Goal: Connect with others: Connect with others

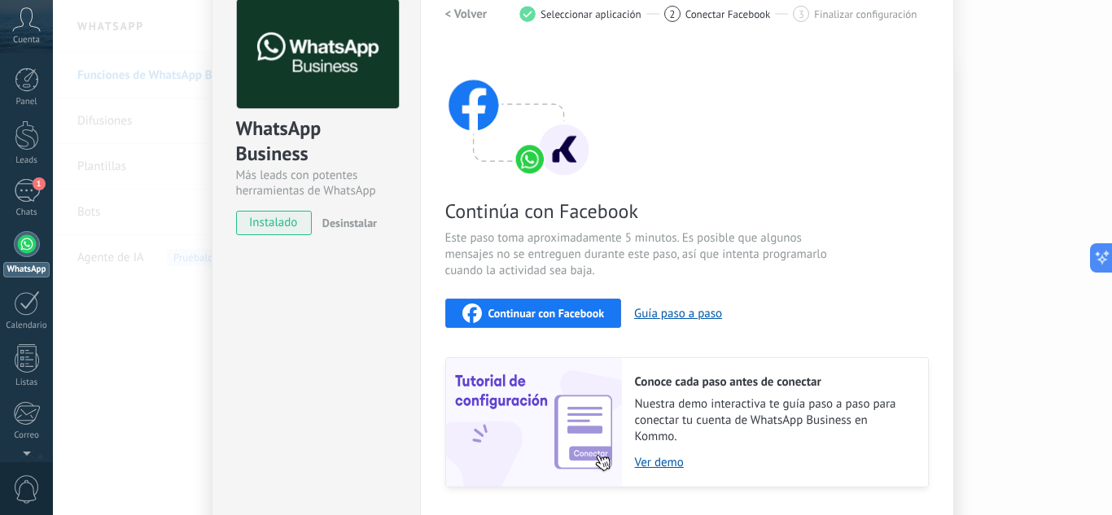
click at [579, 324] on button "Continuar con Facebook" at bounding box center [533, 313] width 177 height 29
click at [532, 315] on span "Continuar con Facebook" at bounding box center [547, 313] width 116 height 11
click at [465, 314] on icon "button" at bounding box center [473, 314] width 20 height 20
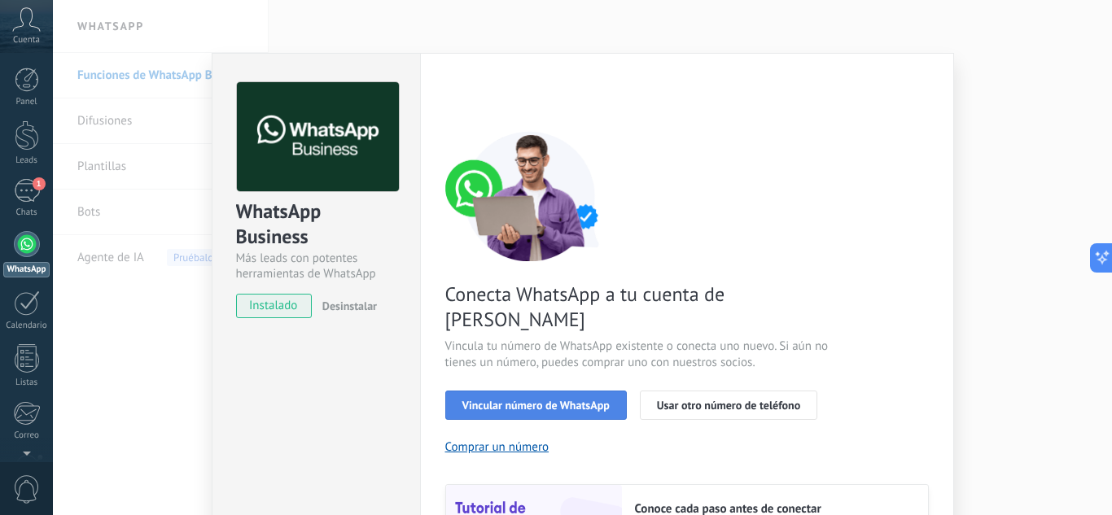
click at [483, 400] on span "Vincular número de WhatsApp" at bounding box center [536, 405] width 147 height 11
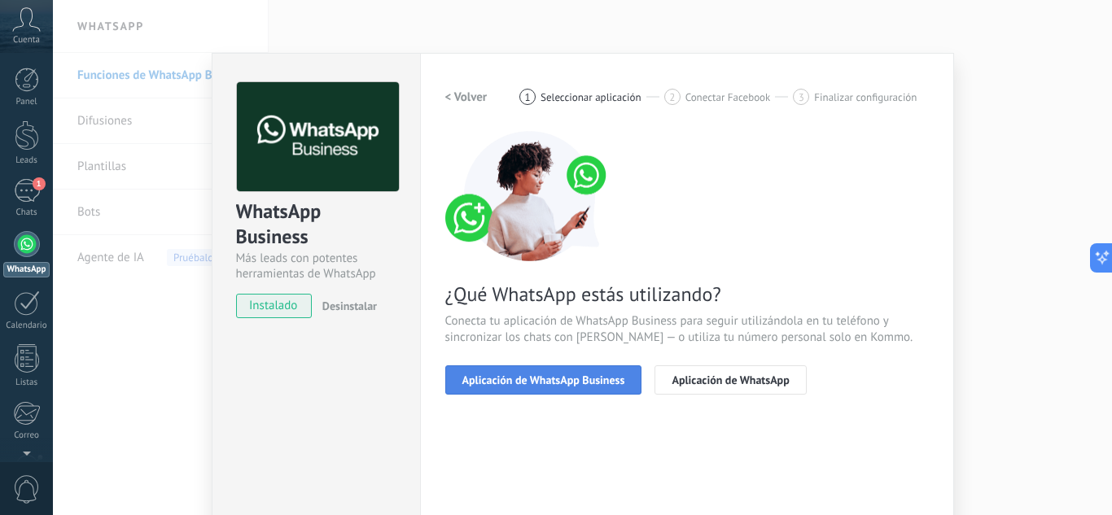
click at [585, 387] on button "Aplicación de WhatsApp Business" at bounding box center [543, 380] width 197 height 29
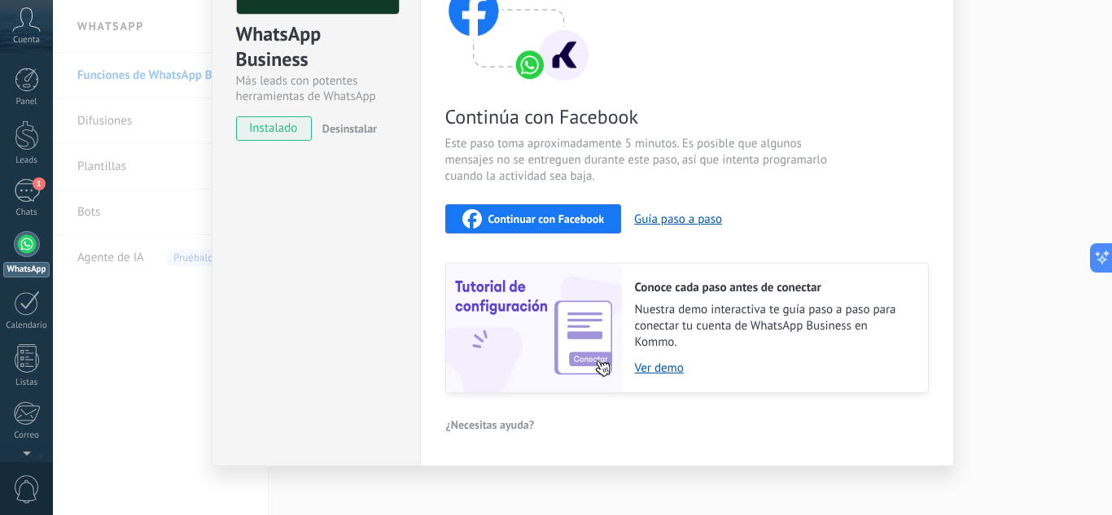
scroll to position [189, 0]
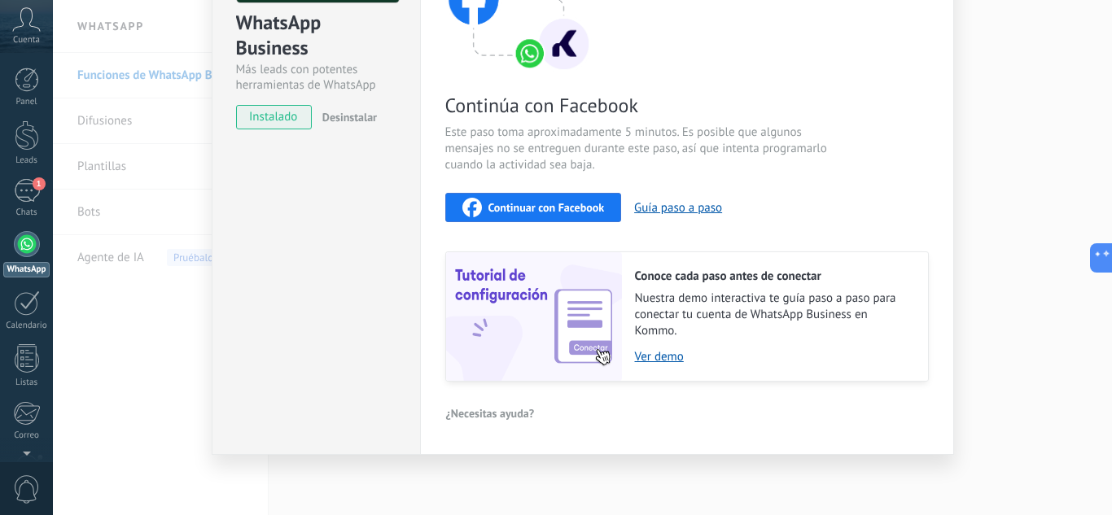
click at [565, 202] on span "Continuar con Facebook" at bounding box center [547, 207] width 116 height 11
